Goal: Information Seeking & Learning: Learn about a topic

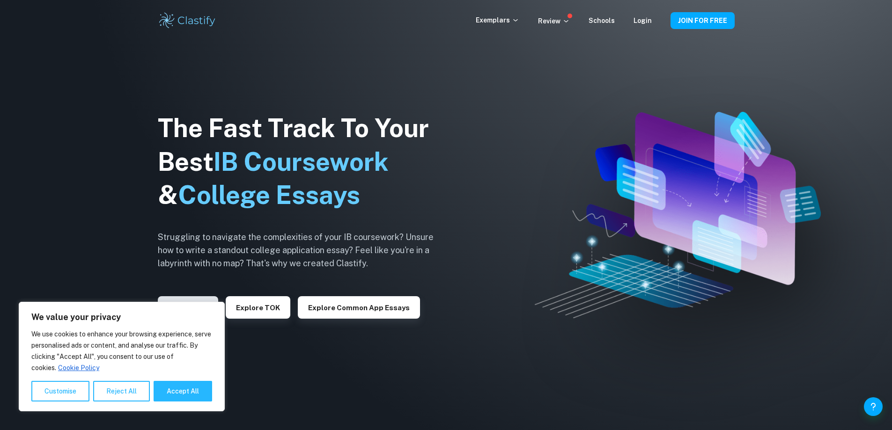
click at [207, 298] on button "Explore IAs" at bounding box center [188, 308] width 60 height 22
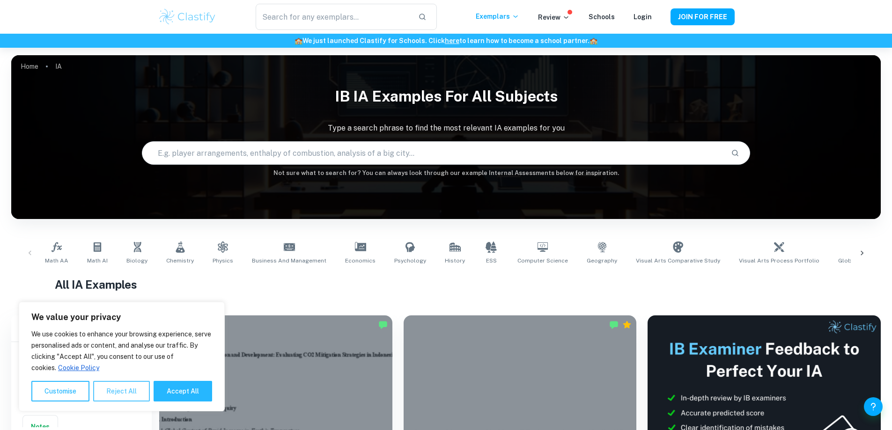
click at [125, 395] on button "Reject All" at bounding box center [121, 391] width 57 height 21
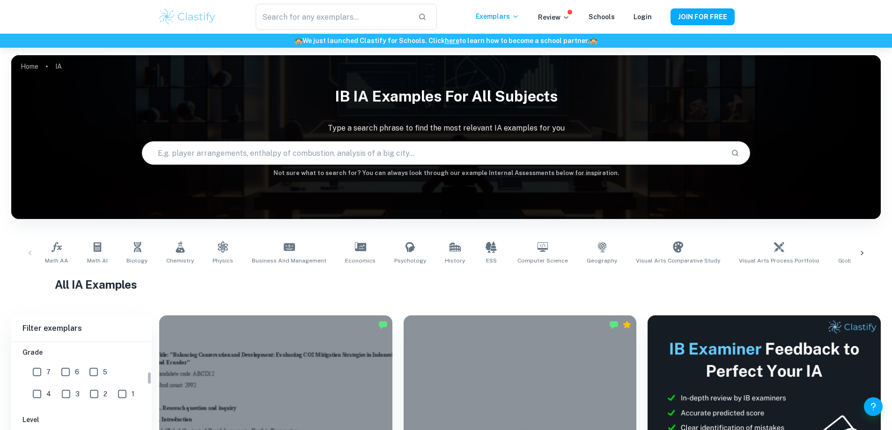
scroll to position [187, 0]
click at [39, 391] on input "7" at bounding box center [37, 388] width 19 height 19
checkbox input "true"
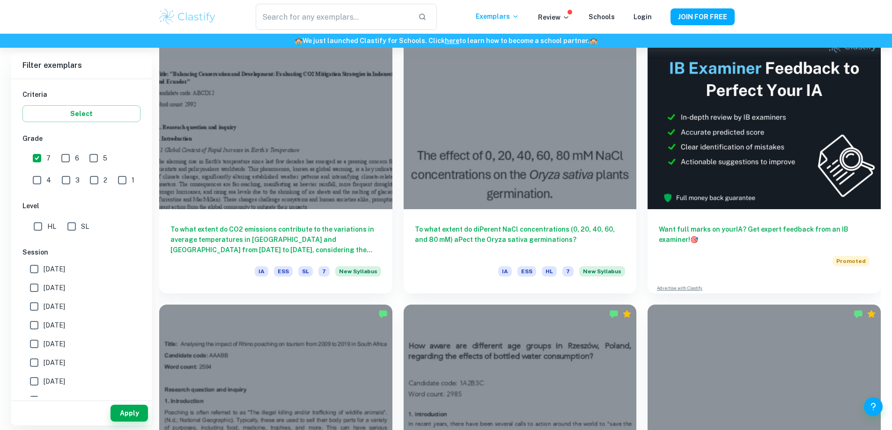
scroll to position [141, 0]
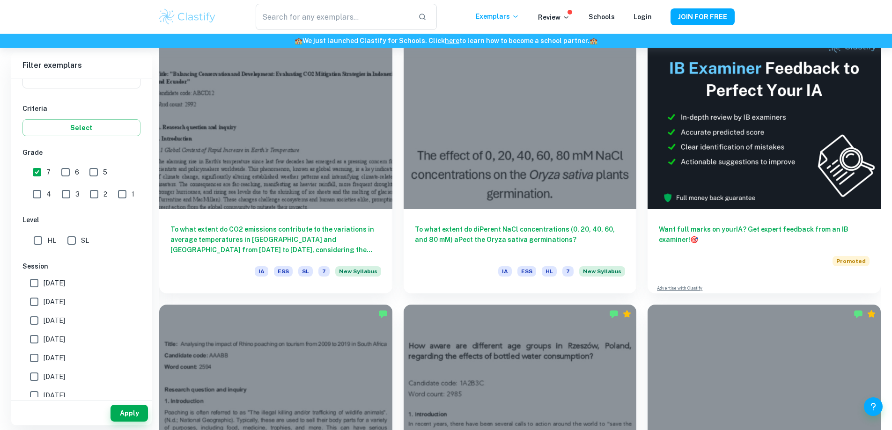
click at [40, 243] on input "HL" at bounding box center [38, 240] width 19 height 19
checkbox input "true"
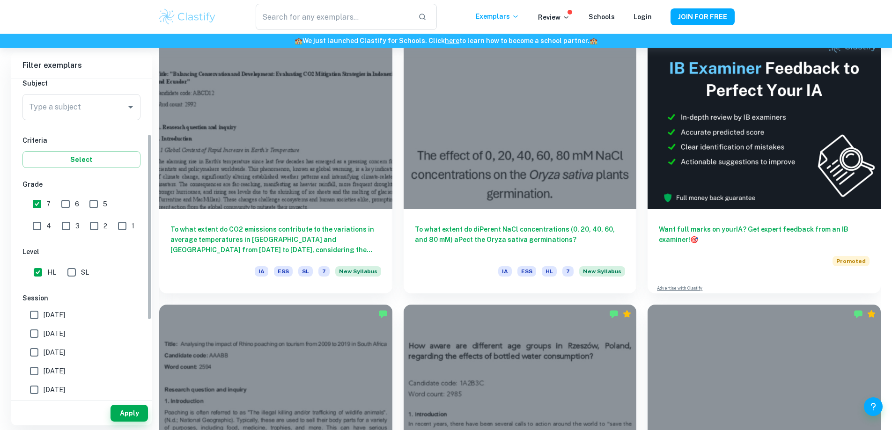
scroll to position [94, 0]
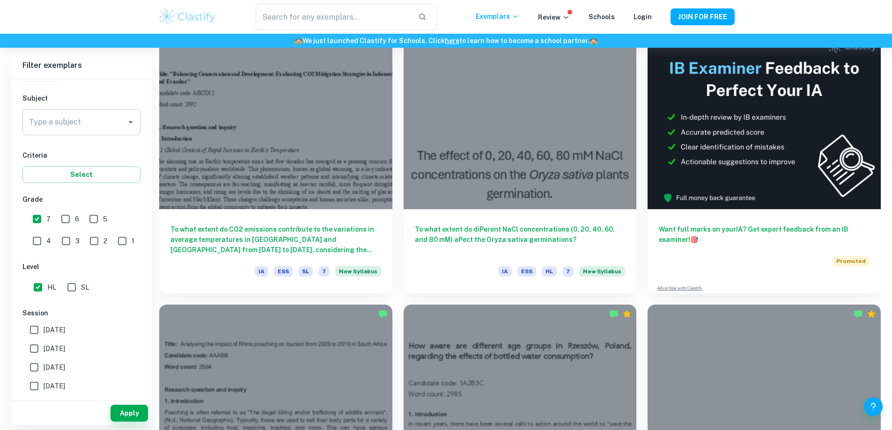
click at [89, 130] on input "Type a subject" at bounding box center [75, 122] width 96 height 18
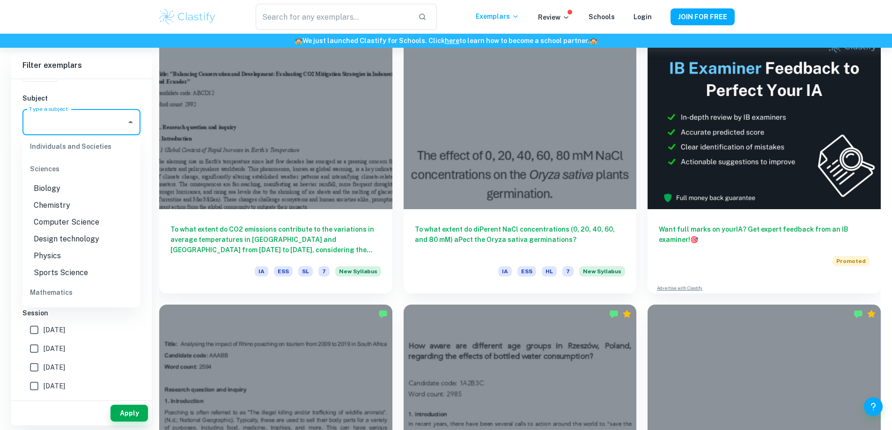
scroll to position [1124, 0]
click at [55, 204] on li "Biology" at bounding box center [81, 203] width 118 height 17
type input "Biology"
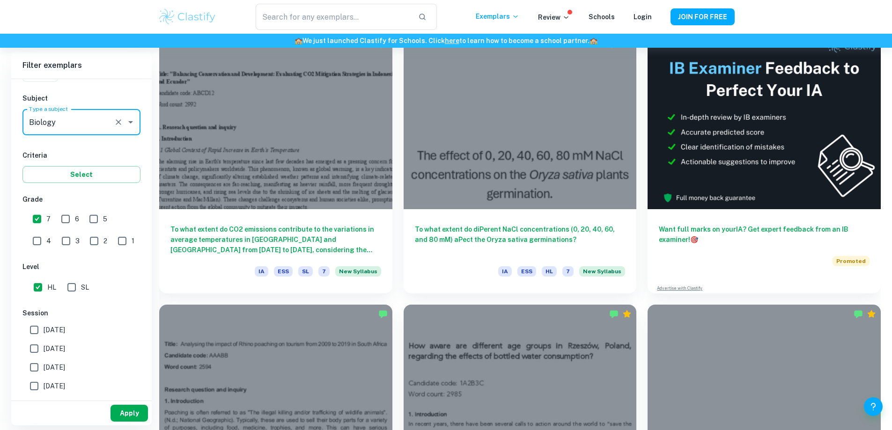
click at [134, 413] on button "Apply" at bounding box center [129, 413] width 37 height 17
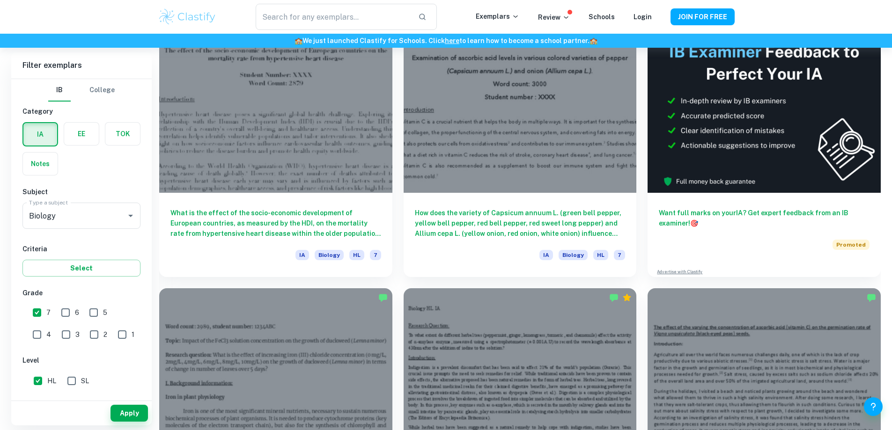
scroll to position [281, 0]
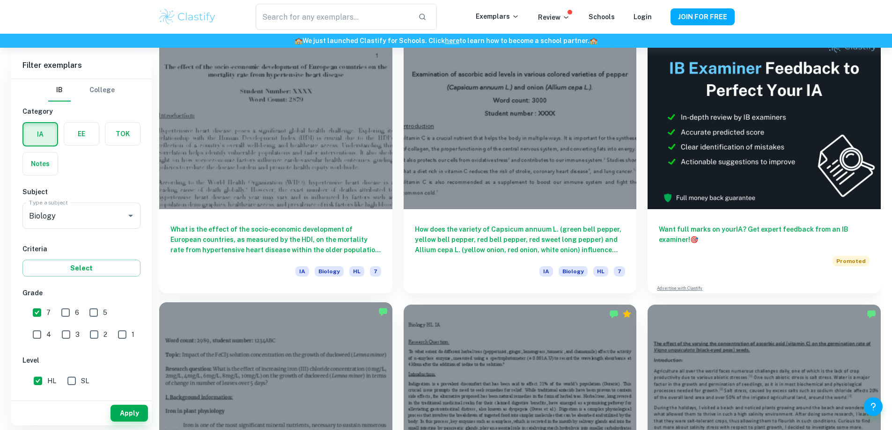
click at [393, 303] on div at bounding box center [275, 390] width 233 height 175
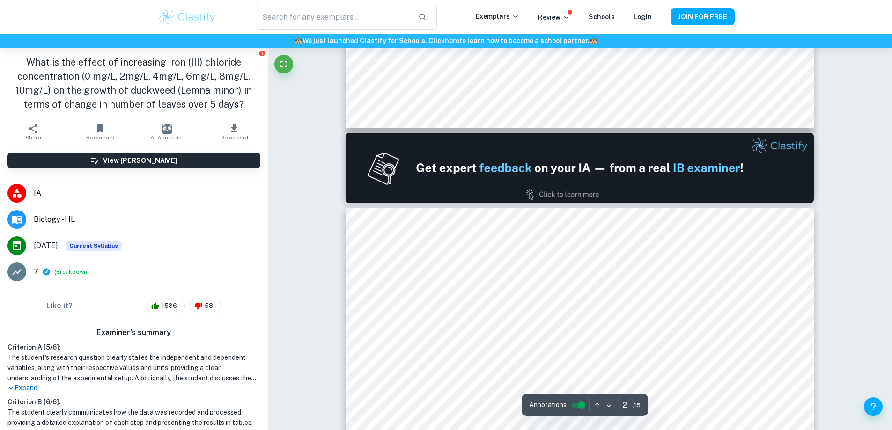
scroll to position [609, 0]
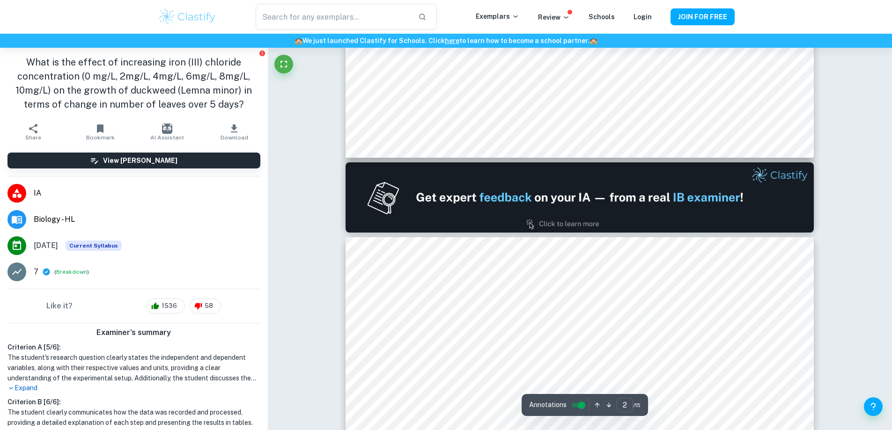
type input "1"
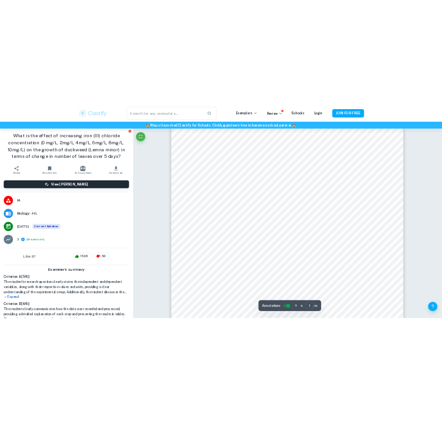
scroll to position [281, 0]
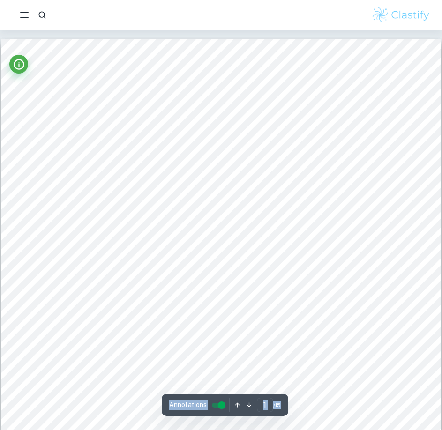
click at [274, 404] on span "/ 15" at bounding box center [276, 405] width 7 height 8
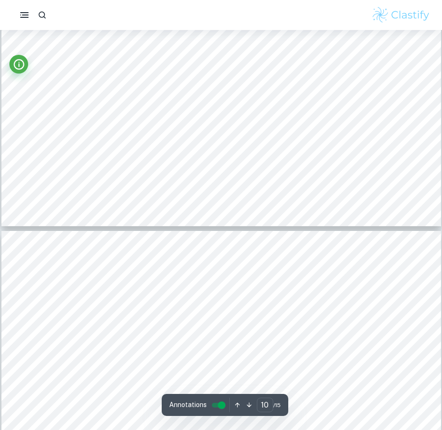
scroll to position [5668, 0]
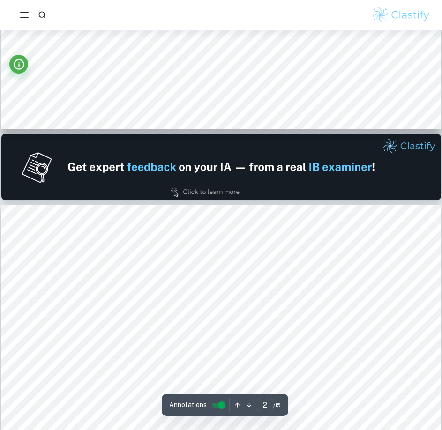
type input "1"
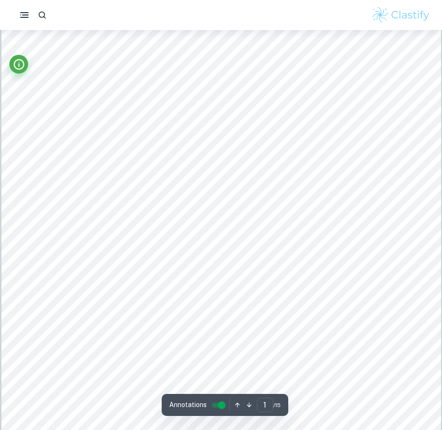
scroll to position [0, 0]
